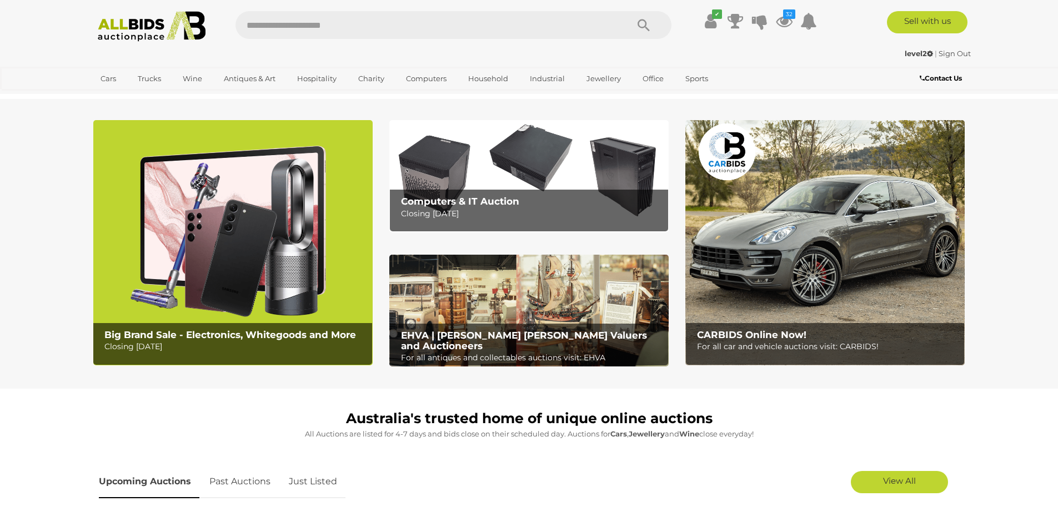
click at [148, 24] on img at bounding box center [152, 26] width 121 height 31
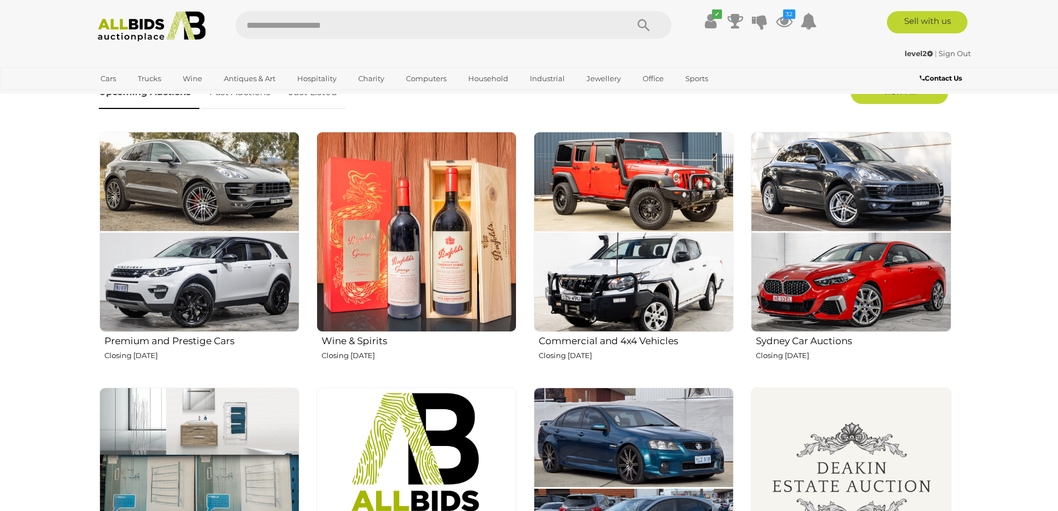
scroll to position [222, 0]
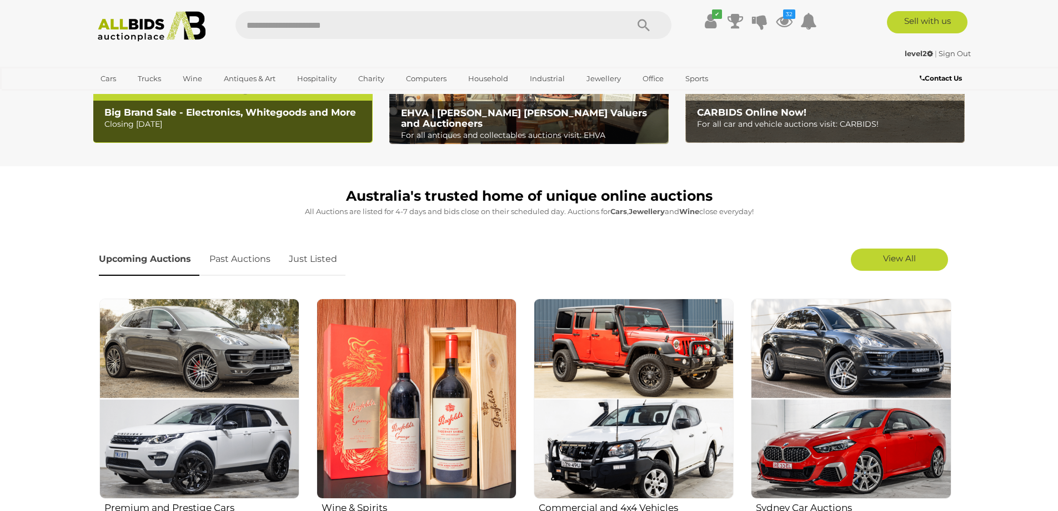
click at [315, 263] on link "Just Listed" at bounding box center [313, 259] width 65 height 33
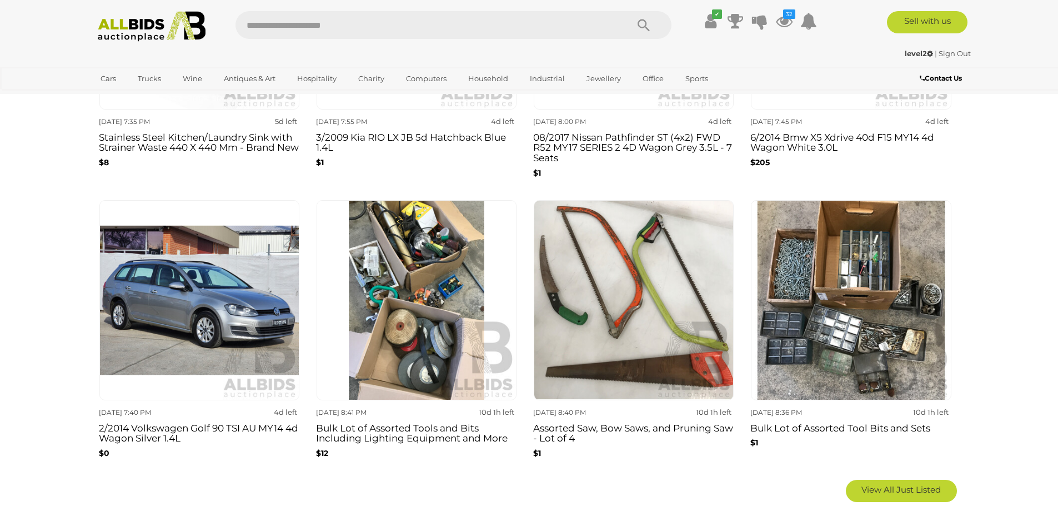
scroll to position [667, 0]
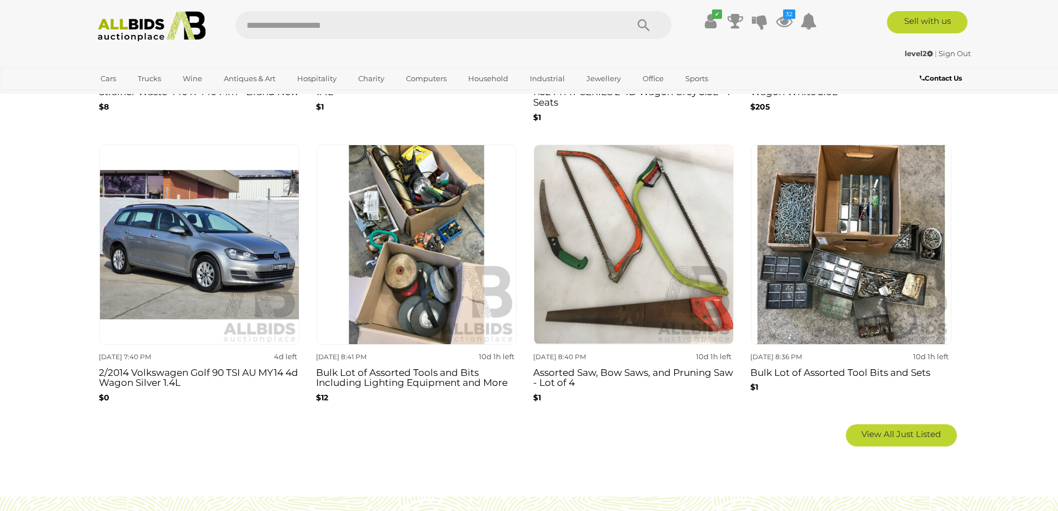
click at [852, 214] on img at bounding box center [851, 244] width 200 height 200
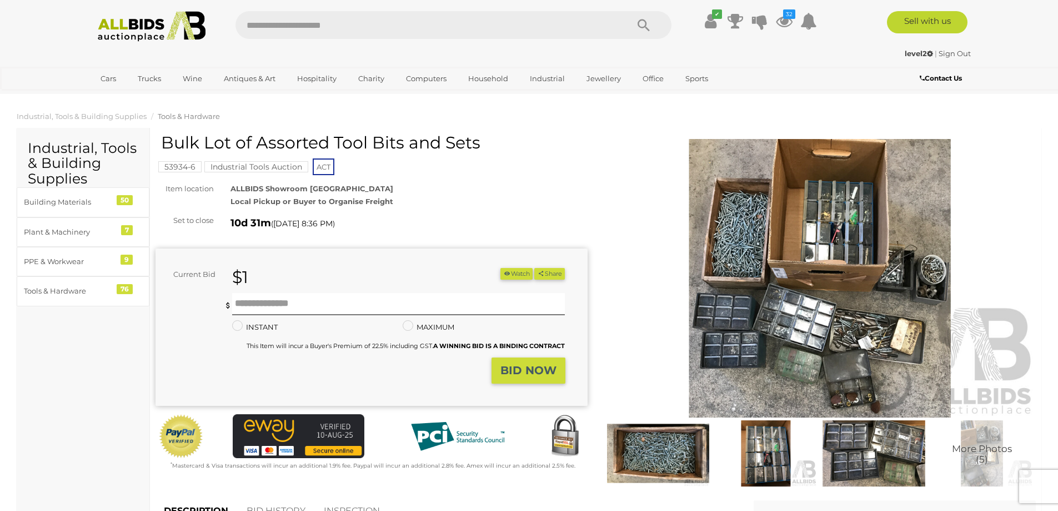
click at [134, 24] on img at bounding box center [152, 26] width 121 height 31
